Goal: Information Seeking & Learning: Learn about a topic

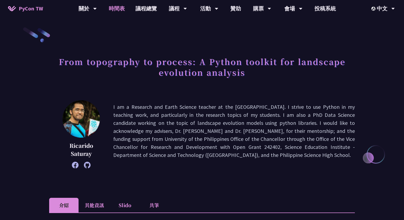
click at [118, 9] on link "時間表" at bounding box center [117, 8] width 27 height 17
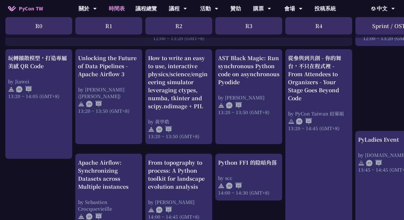
scroll to position [445, 0]
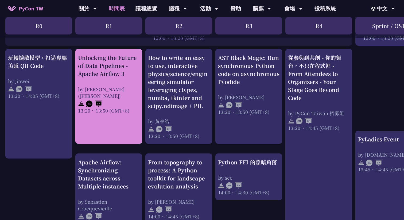
click at [124, 72] on div "Unlocking the Future of Data Pipelines - Apache Airflow 3" at bounding box center [109, 66] width 62 height 24
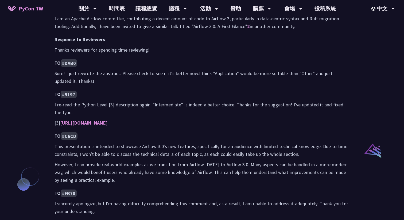
scroll to position [363, 0]
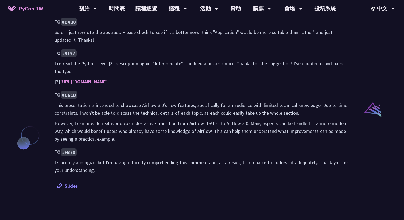
click at [66, 185] on link "Slides" at bounding box center [67, 186] width 21 height 6
click at [152, 39] on p "Sure! I just rewrote the abstract. Please check to see if it's better now.I thi…" at bounding box center [202, 36] width 295 height 16
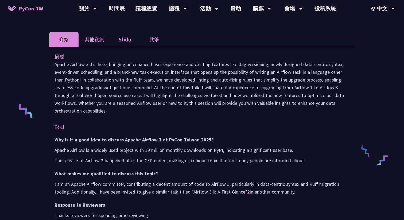
scroll to position [128, 0]
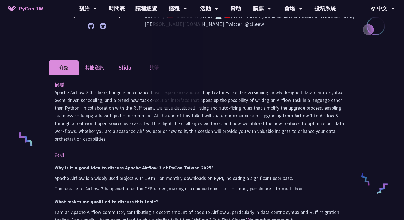
click at [125, 97] on p "Apache Airflow 3.0 is here, bringing an enhanced user experience and exciting f…" at bounding box center [202, 116] width 295 height 54
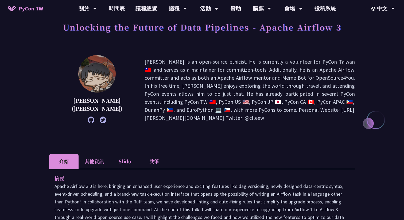
scroll to position [0, 0]
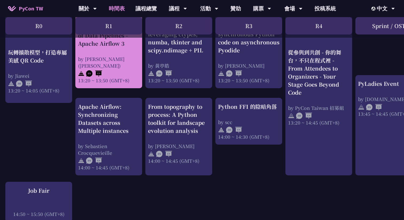
scroll to position [512, 0]
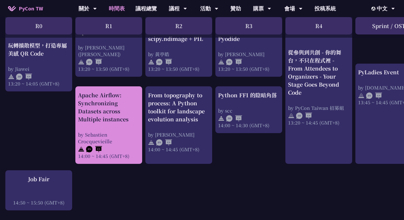
click at [120, 108] on div "Apache Airflow: Synchronizing Datasets across Multiple instances" at bounding box center [109, 107] width 62 height 32
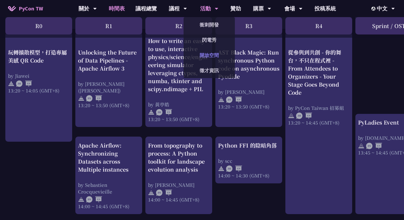
scroll to position [443, 0]
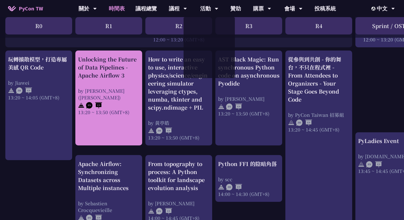
click at [113, 67] on div "Unlocking the Future of Data Pipelines - Apache Airflow 3" at bounding box center [109, 67] width 62 height 24
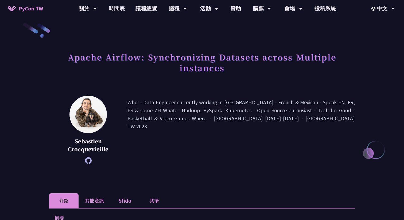
scroll to position [5, 0]
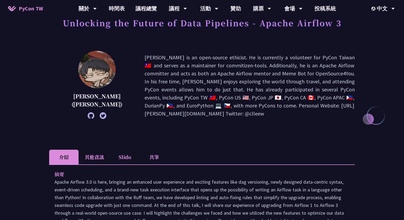
scroll to position [44, 0]
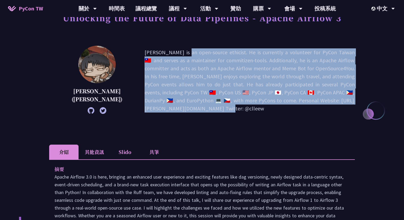
drag, startPoint x: 114, startPoint y: 52, endPoint x: 171, endPoint y: 102, distance: 76.2
click at [171, 102] on p "[PERSON_NAME] is an open-source ethicist. He is currently a volunteer for PyCon…" at bounding box center [250, 80] width 211 height 64
click at [192, 119] on div "李唯 (Wei Lee) Wei Lee is an open-source ethicist. He is currently a volunteer fo…" at bounding box center [202, 89] width 306 height 86
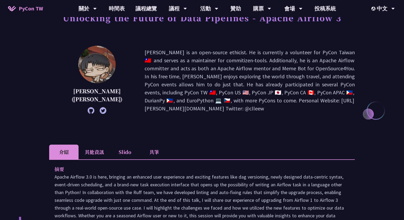
click at [100, 110] on icon at bounding box center [103, 110] width 7 height 7
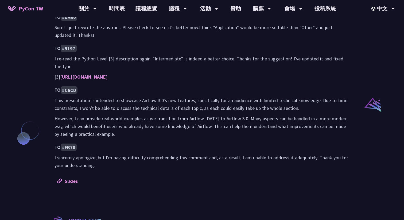
scroll to position [369, 0]
